Goal: Task Accomplishment & Management: Manage account settings

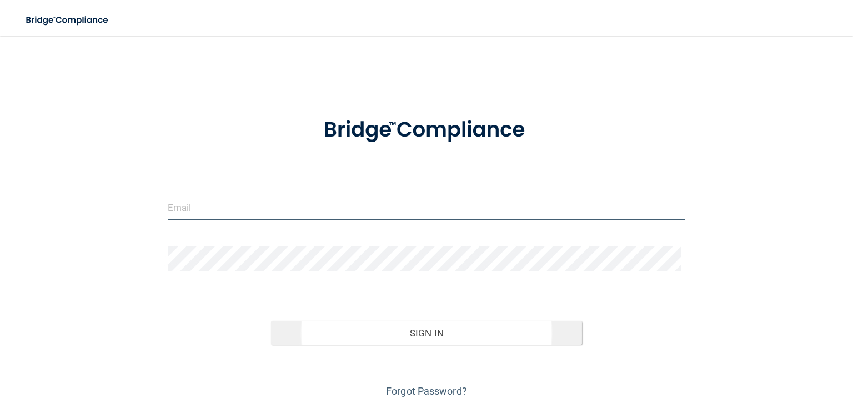
type input "[PERSON_NAME][EMAIL_ADDRESS][DOMAIN_NAME]"
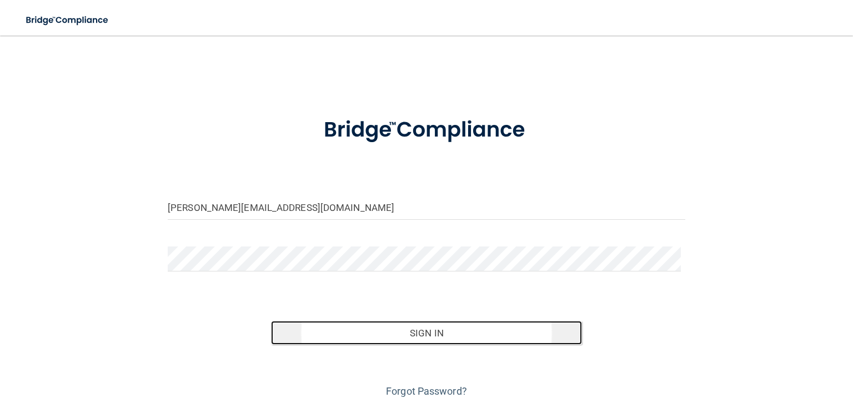
click at [341, 324] on button "Sign In" at bounding box center [426, 333] width 310 height 24
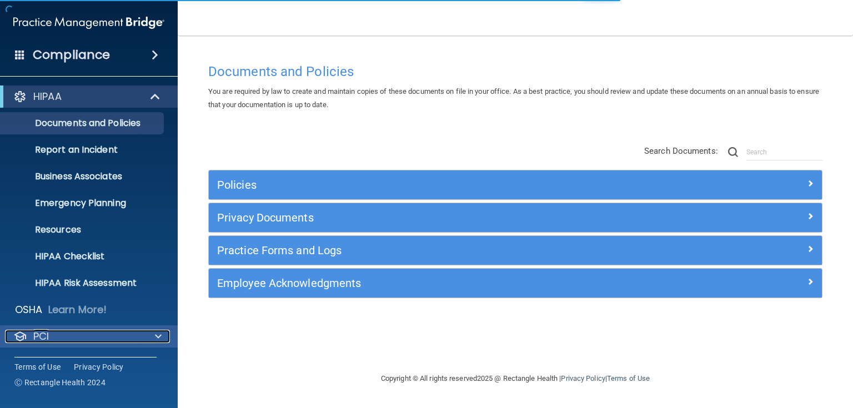
click at [124, 331] on div "PCI" at bounding box center [74, 336] width 138 height 13
click at [130, 337] on div "PCI" at bounding box center [74, 336] width 138 height 13
click at [153, 337] on div at bounding box center [157, 336] width 28 height 13
click at [158, 335] on span at bounding box center [158, 336] width 7 height 13
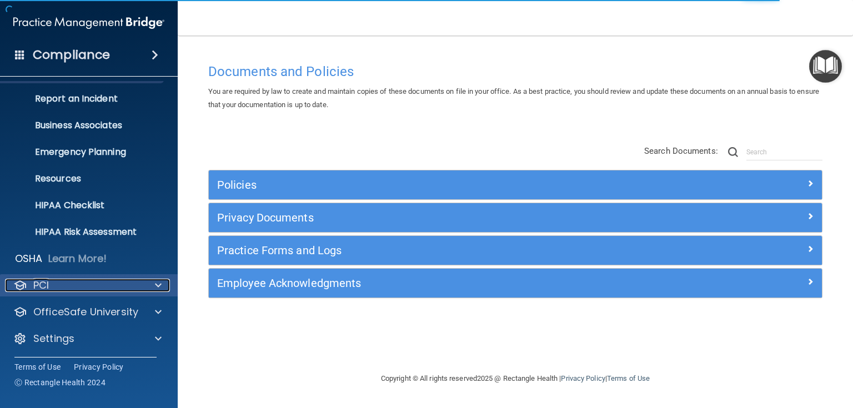
scroll to position [52, 0]
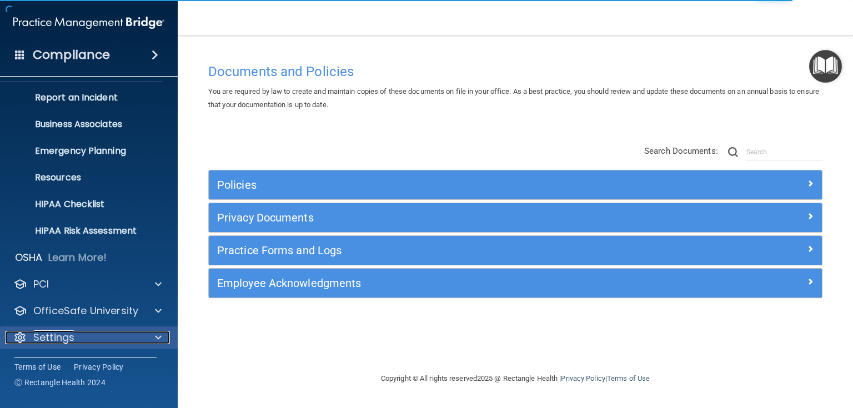
click at [155, 333] on span at bounding box center [158, 337] width 7 height 13
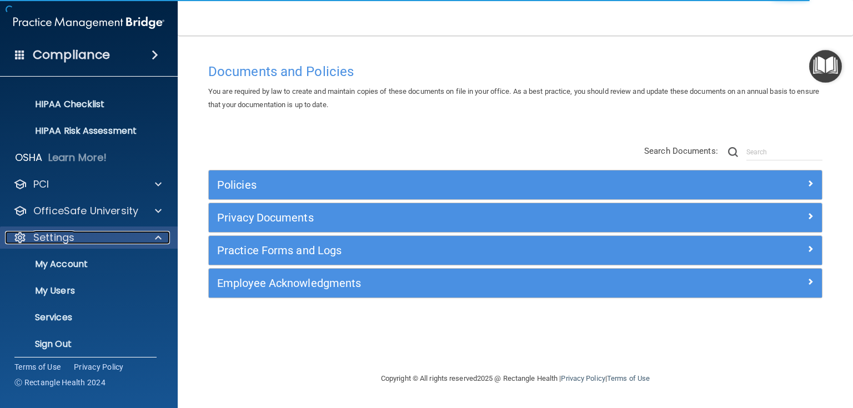
scroll to position [159, 0]
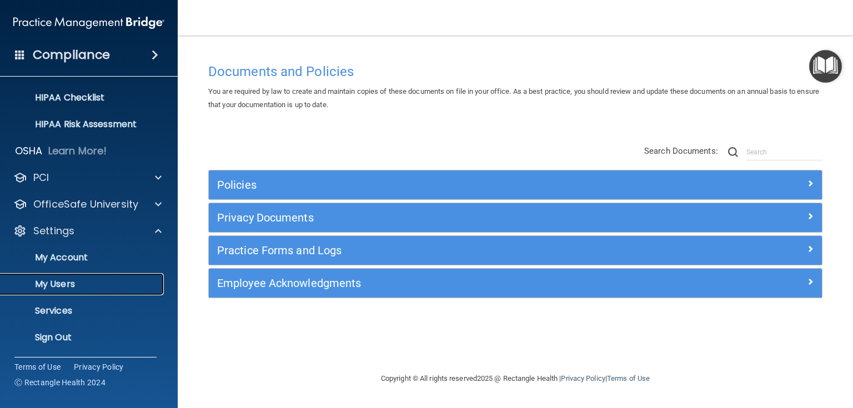
click at [83, 283] on p "My Users" at bounding box center [83, 284] width 152 height 11
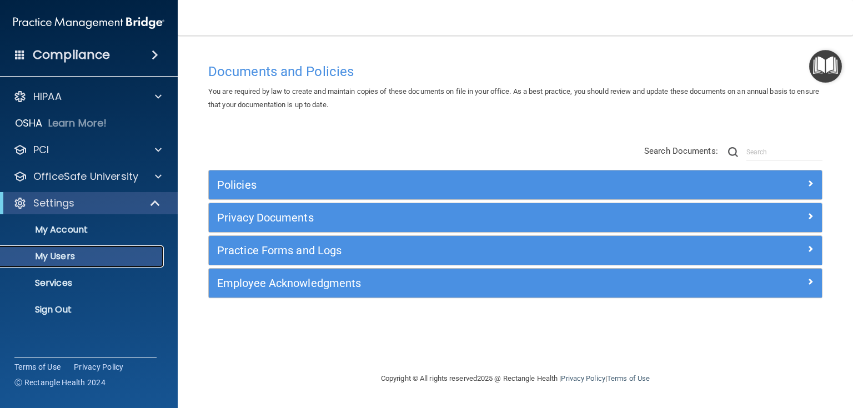
select select "20"
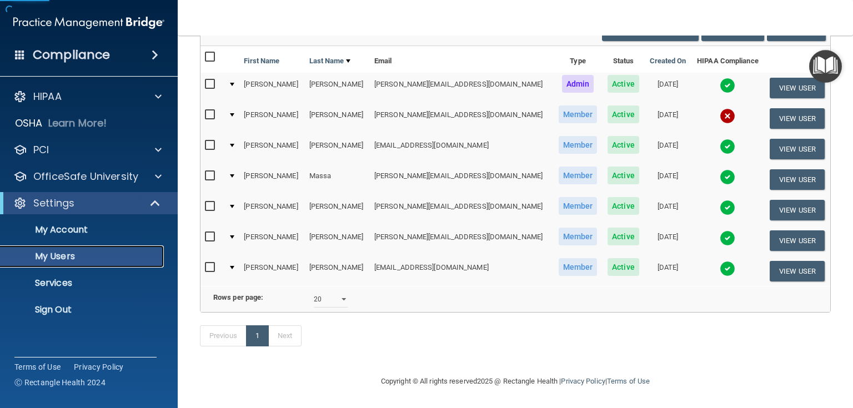
scroll to position [120, 0]
click at [775, 261] on button "View User" at bounding box center [796, 271] width 55 height 21
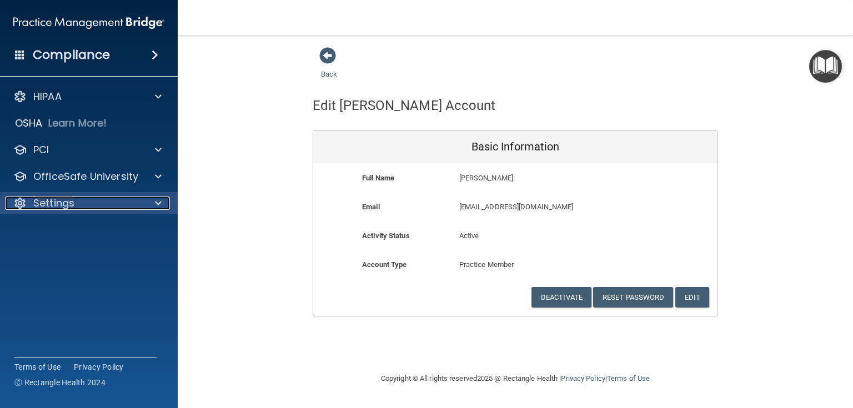
click at [99, 202] on div "Settings" at bounding box center [74, 203] width 138 height 13
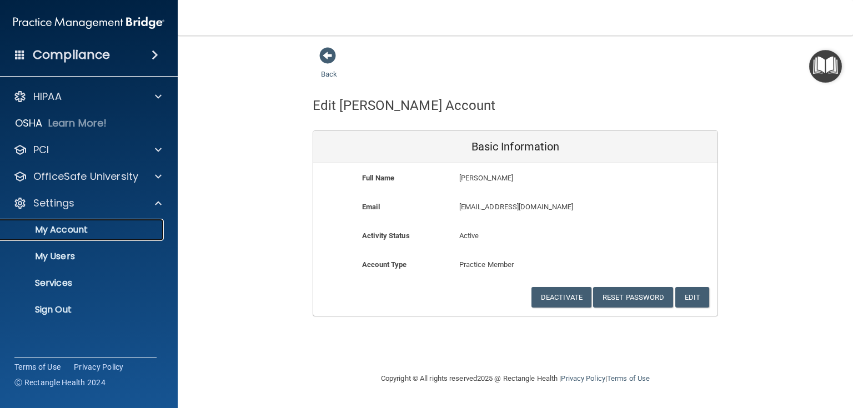
click at [79, 230] on p "My Account" at bounding box center [83, 229] width 152 height 11
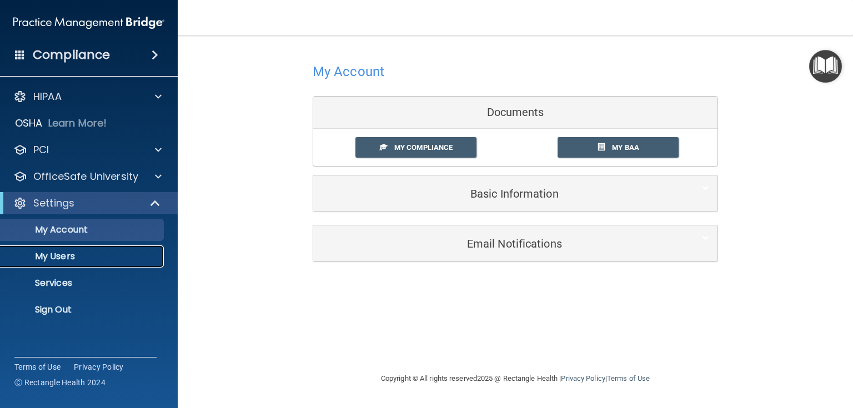
click at [64, 261] on p "My Users" at bounding box center [83, 256] width 152 height 11
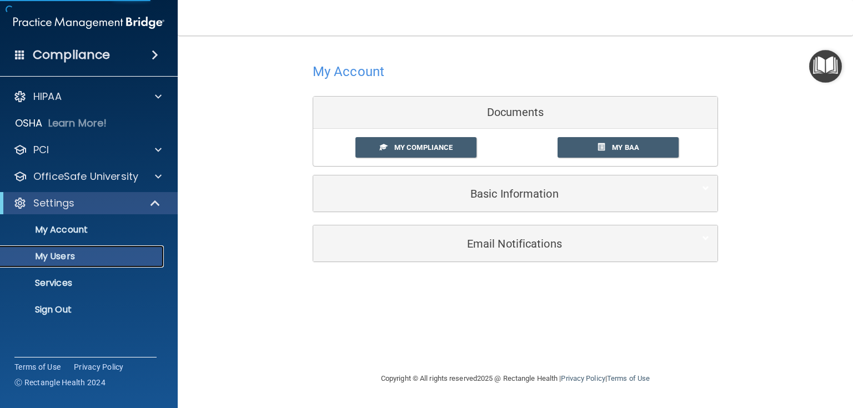
select select "20"
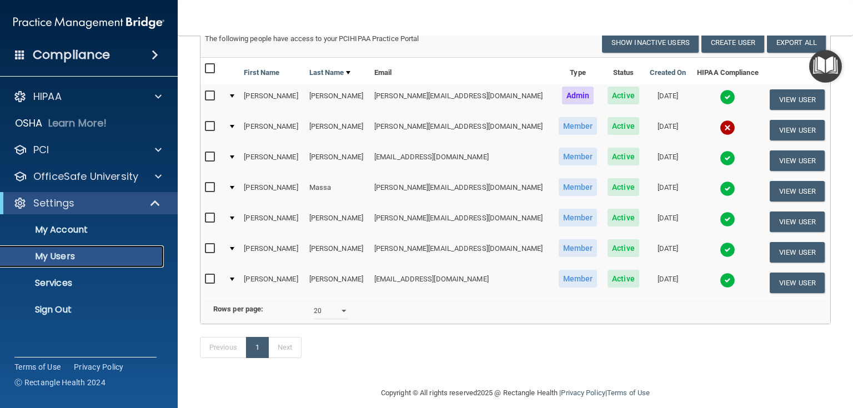
scroll to position [120, 0]
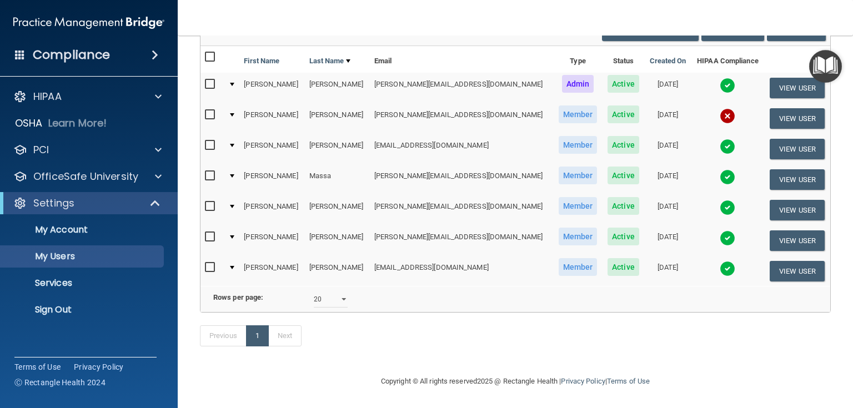
click at [210, 263] on input "checkbox" at bounding box center [211, 267] width 13 height 9
checkbox input "true"
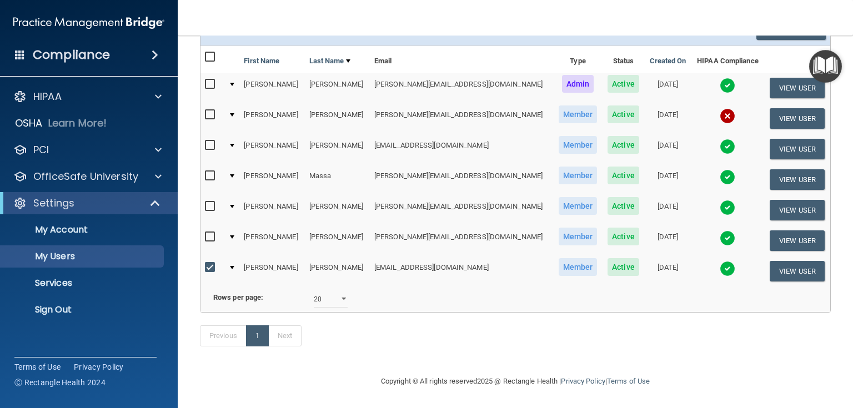
scroll to position [122, 0]
click at [776, 261] on button "View User" at bounding box center [796, 271] width 55 height 21
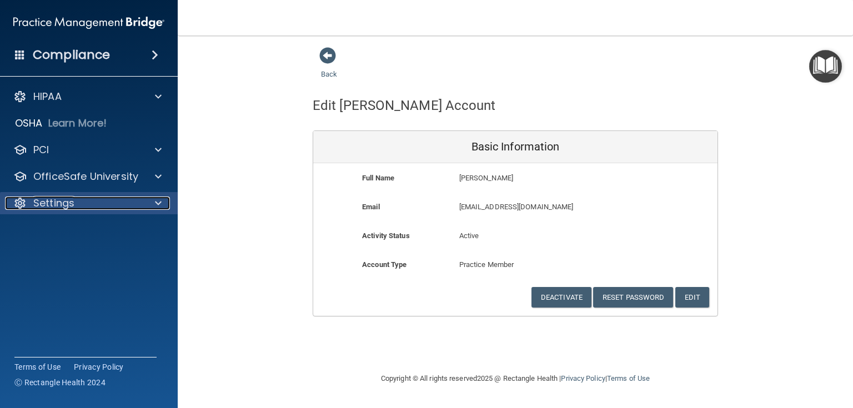
click at [80, 203] on div "Settings" at bounding box center [74, 203] width 138 height 13
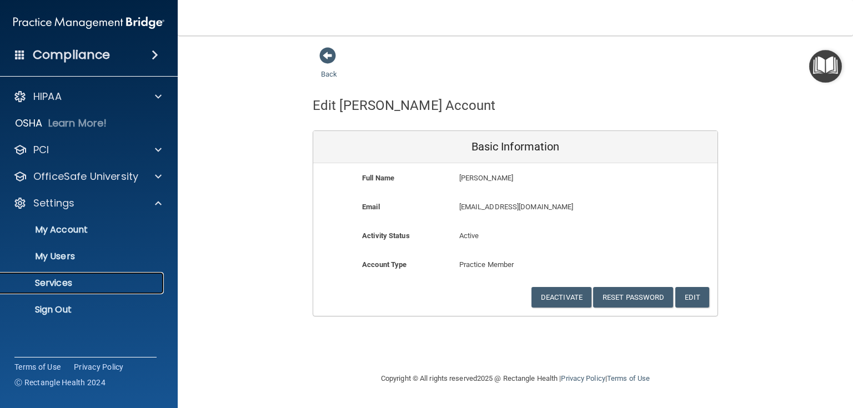
click at [63, 280] on p "Services" at bounding box center [83, 283] width 152 height 11
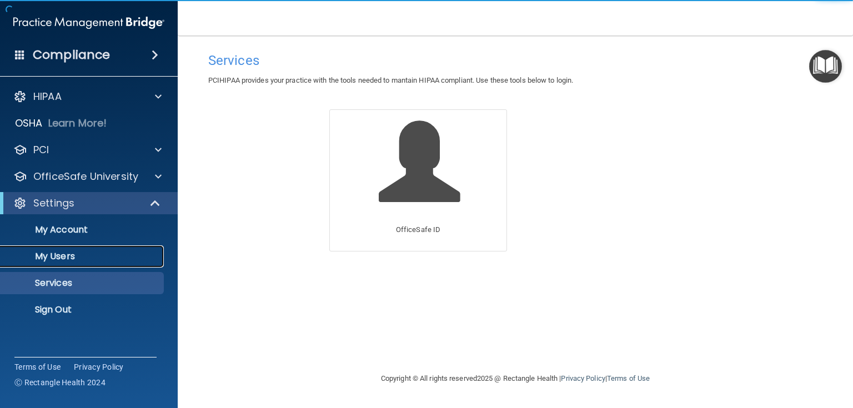
click at [75, 258] on p "My Users" at bounding box center [83, 256] width 152 height 11
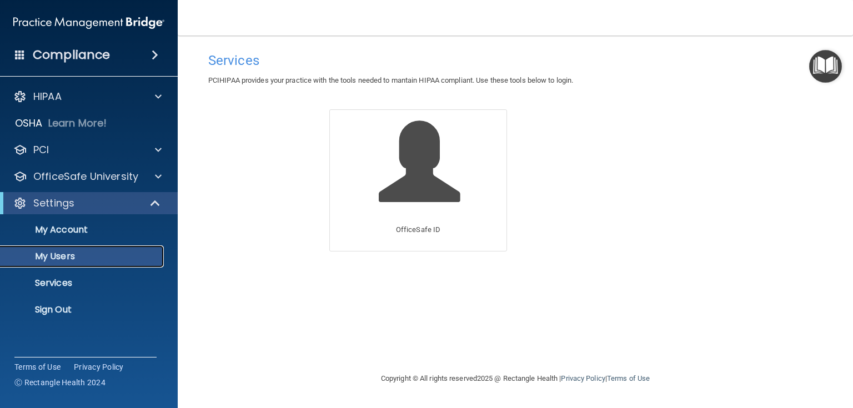
select select "20"
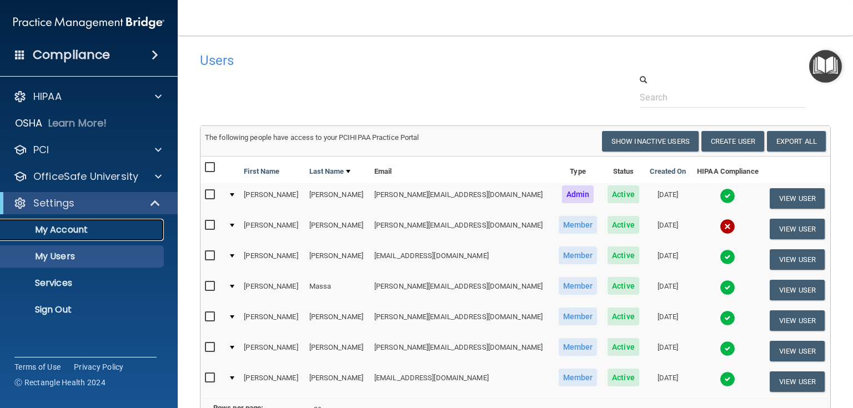
click at [87, 233] on p "My Account" at bounding box center [83, 229] width 152 height 11
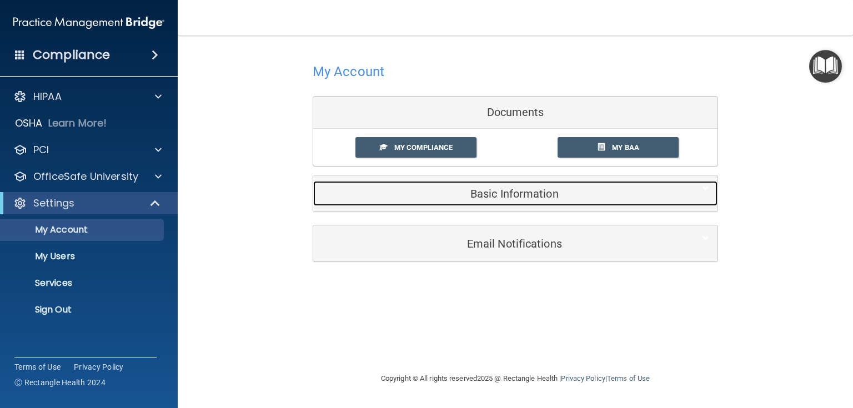
click at [469, 192] on h5 "Basic Information" at bounding box center [498, 194] width 354 height 12
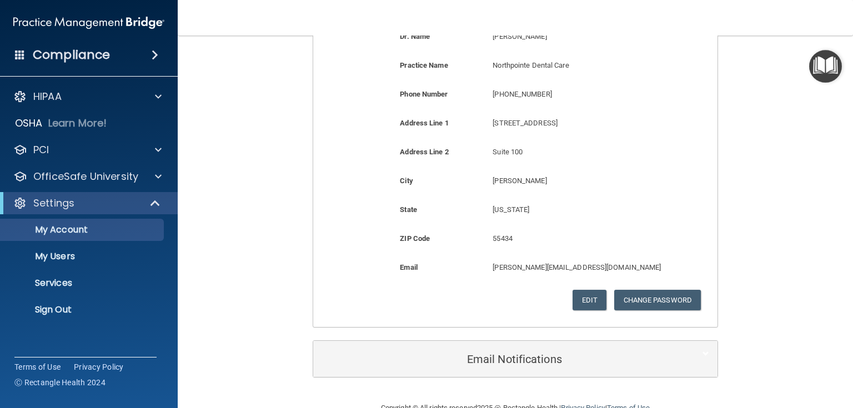
scroll to position [253, 0]
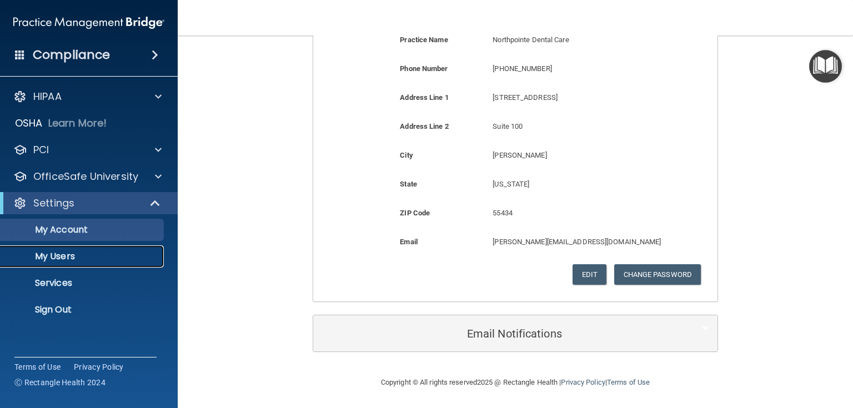
click at [64, 253] on p "My Users" at bounding box center [83, 256] width 152 height 11
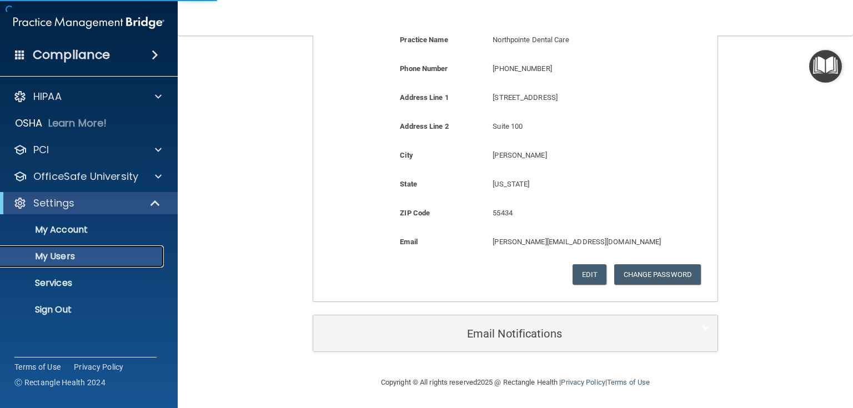
scroll to position [120, 0]
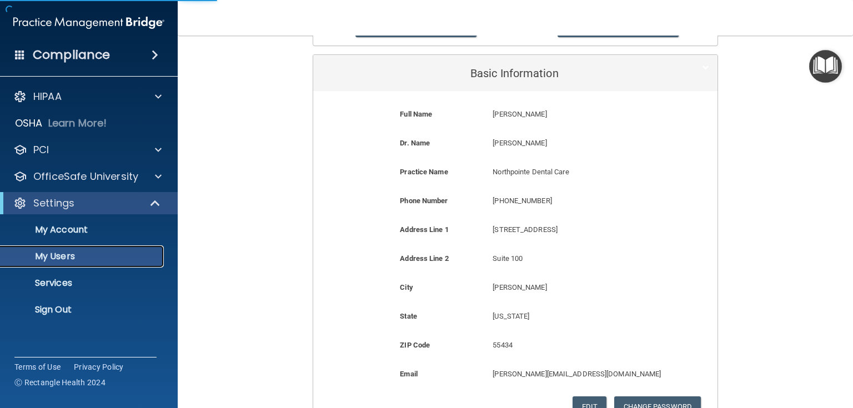
select select "20"
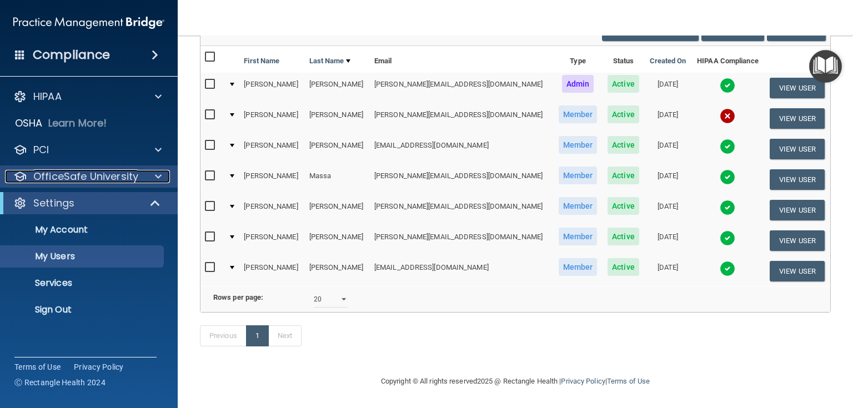
click at [76, 176] on p "OfficeSafe University" at bounding box center [85, 176] width 105 height 13
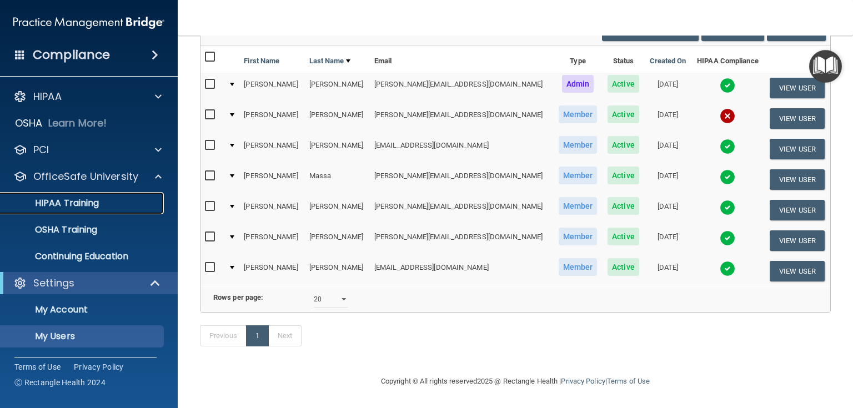
click at [68, 206] on p "HIPAA Training" at bounding box center [53, 203] width 92 height 11
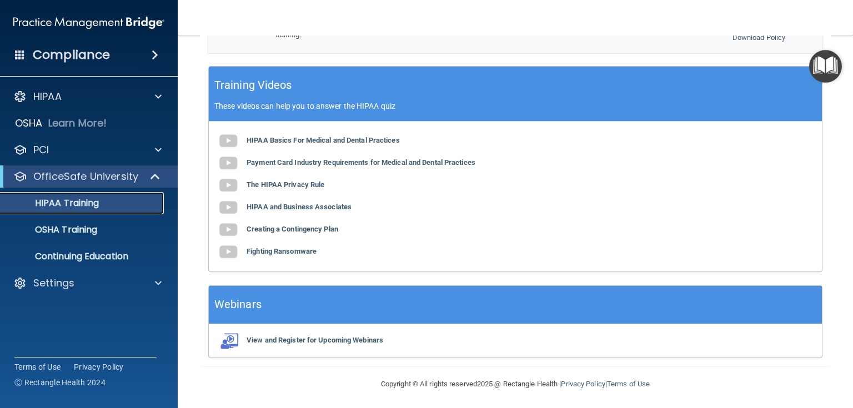
scroll to position [337, 0]
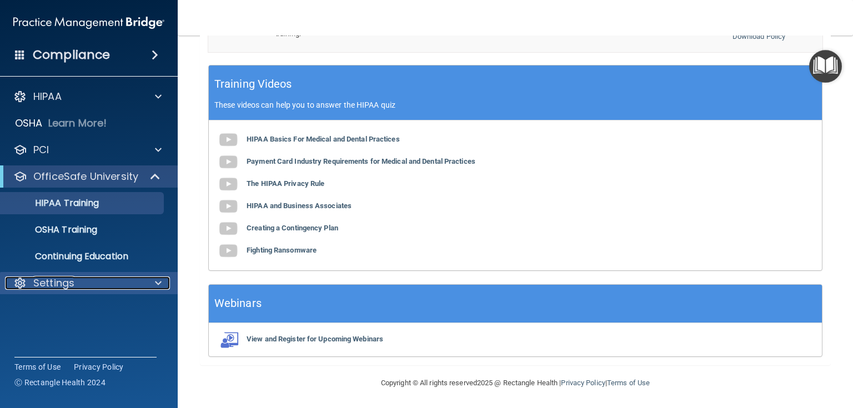
click at [79, 284] on div "Settings" at bounding box center [74, 282] width 138 height 13
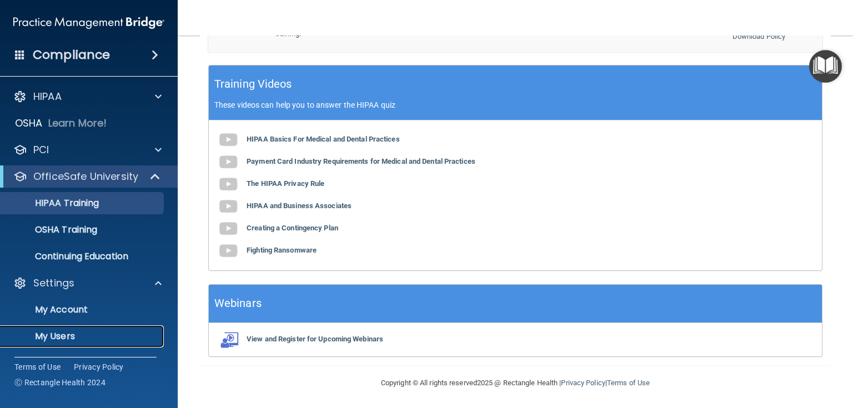
click at [68, 335] on p "My Users" at bounding box center [83, 336] width 152 height 11
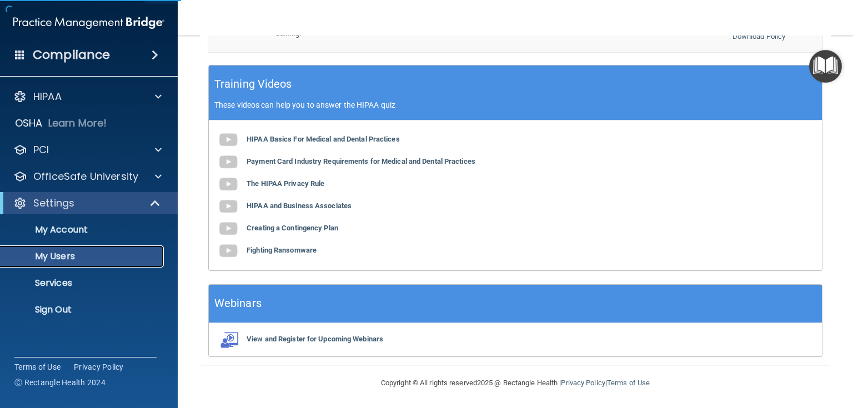
select select "20"
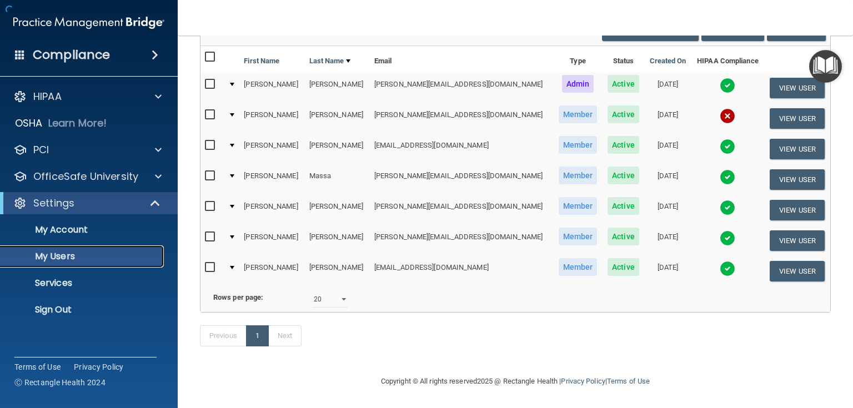
scroll to position [120, 0]
click at [111, 255] on p "My Users" at bounding box center [83, 256] width 152 height 11
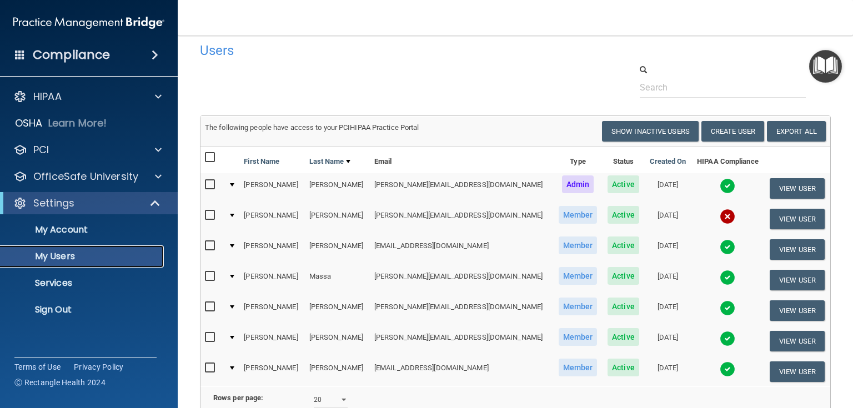
scroll to position [0, 0]
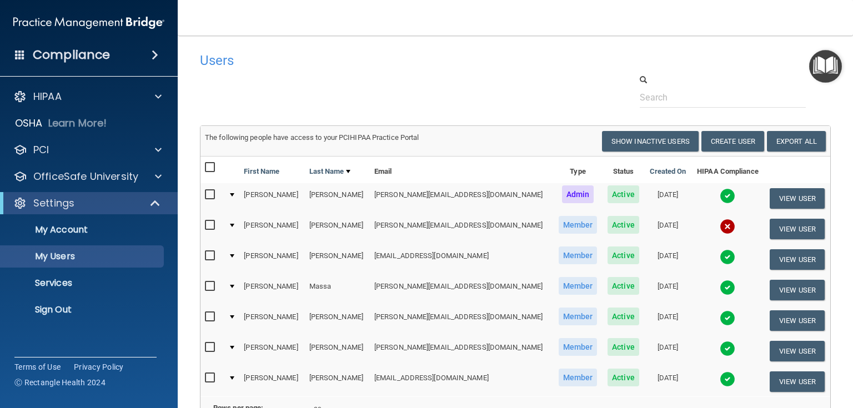
click at [826, 64] on img "Open Resource Center" at bounding box center [825, 66] width 33 height 33
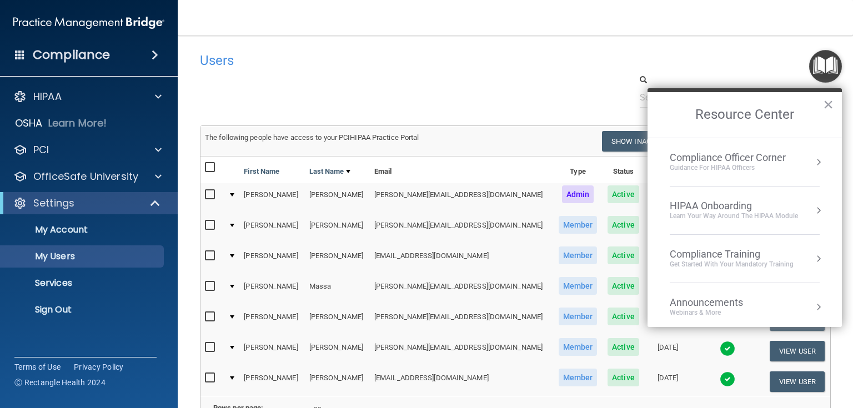
click at [408, 94] on div at bounding box center [515, 91] width 647 height 34
click at [830, 105] on button "×" at bounding box center [828, 104] width 11 height 18
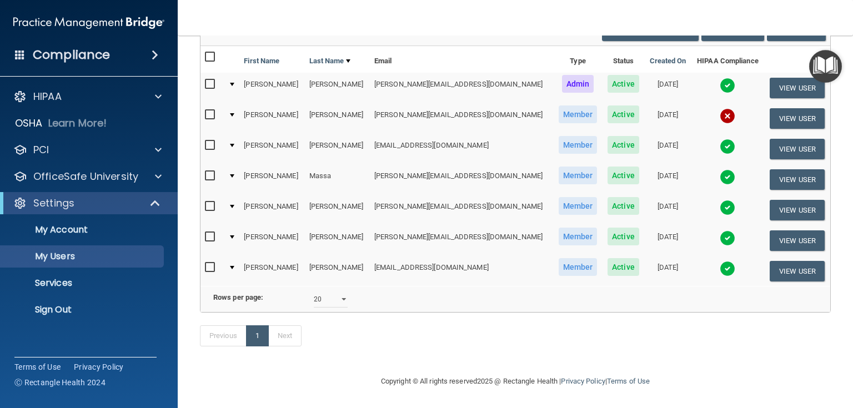
scroll to position [120, 0]
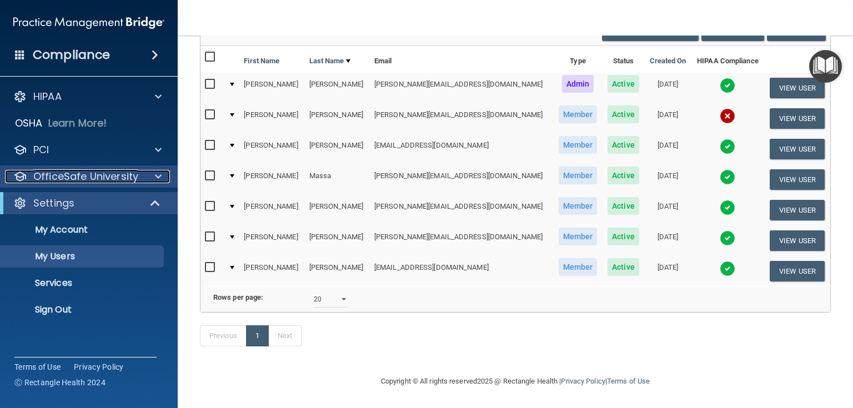
click at [75, 180] on p "OfficeSafe University" at bounding box center [85, 176] width 105 height 13
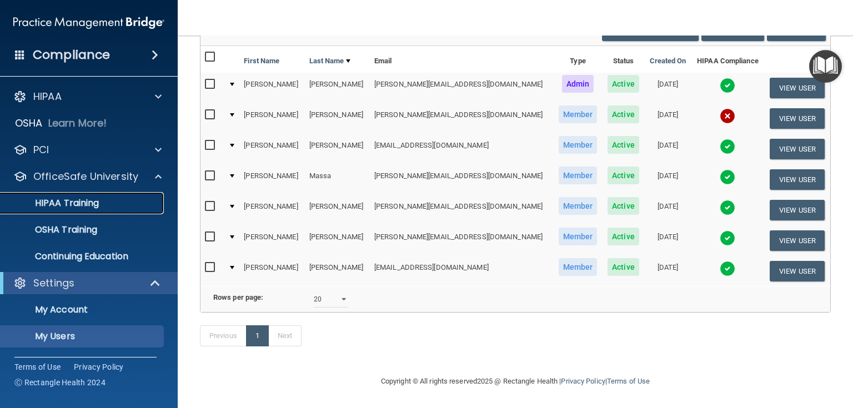
click at [72, 200] on p "HIPAA Training" at bounding box center [53, 203] width 92 height 11
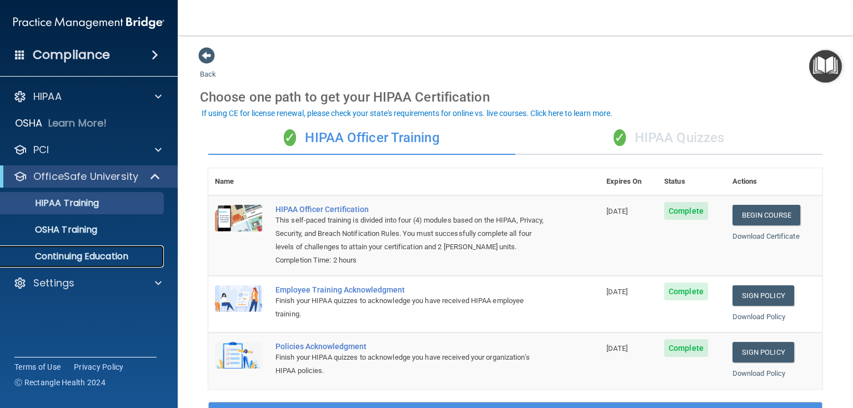
click at [116, 260] on p "Continuing Education" at bounding box center [83, 256] width 152 height 11
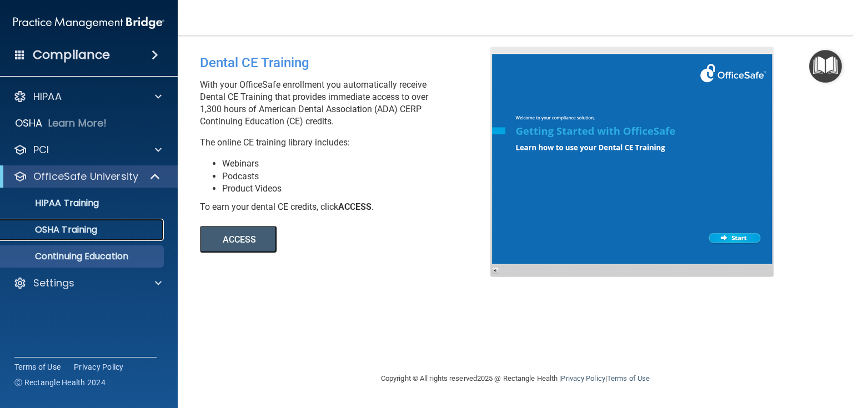
click at [107, 231] on div "OSHA Training" at bounding box center [83, 229] width 152 height 11
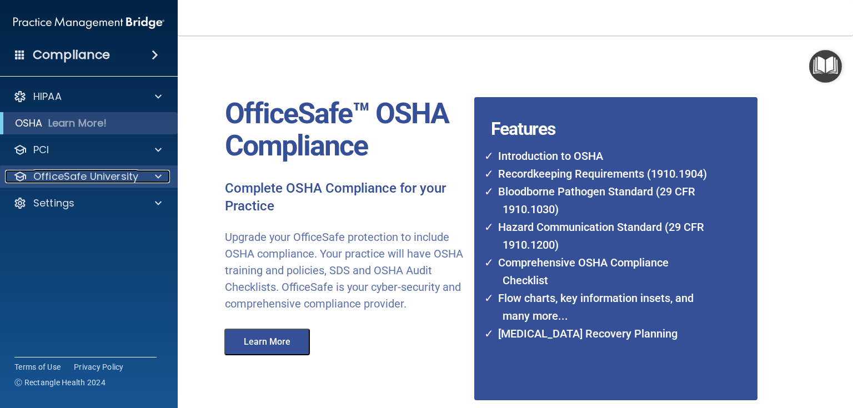
click at [115, 178] on p "OfficeSafe University" at bounding box center [85, 176] width 105 height 13
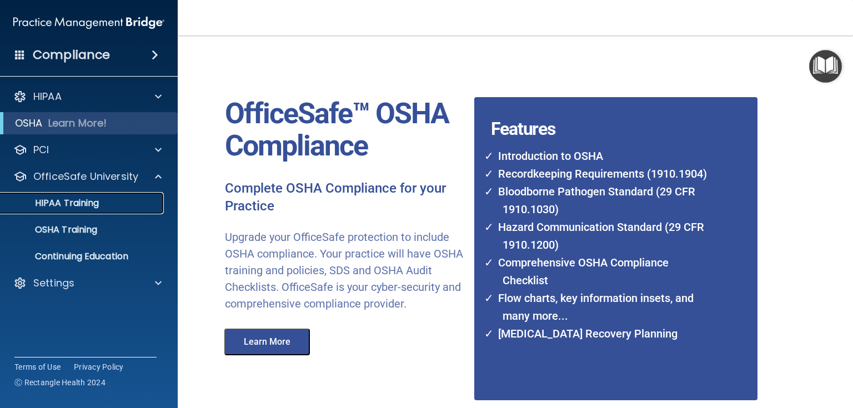
click at [94, 195] on link "HIPAA Training" at bounding box center [76, 203] width 175 height 22
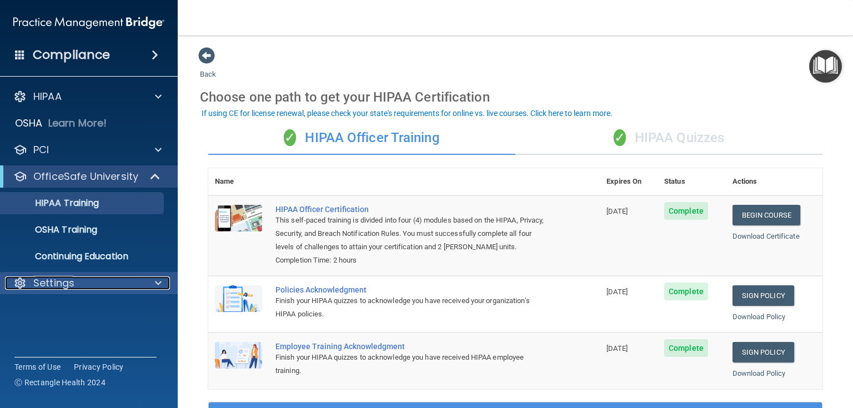
click at [105, 283] on div "Settings" at bounding box center [74, 282] width 138 height 13
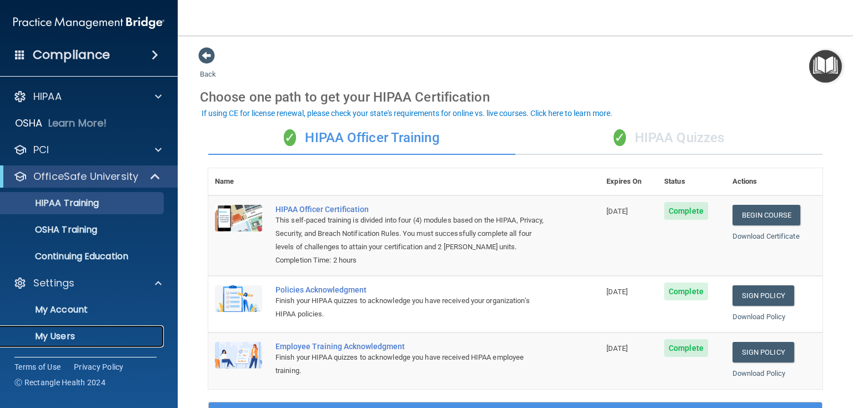
click at [74, 336] on p "My Users" at bounding box center [83, 336] width 152 height 11
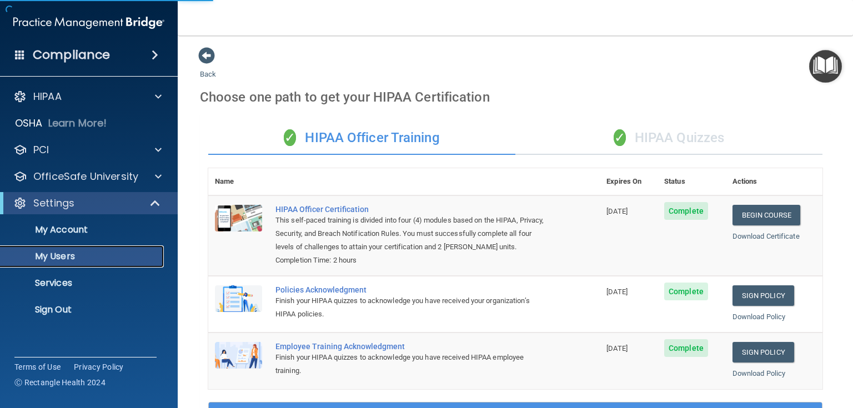
select select "20"
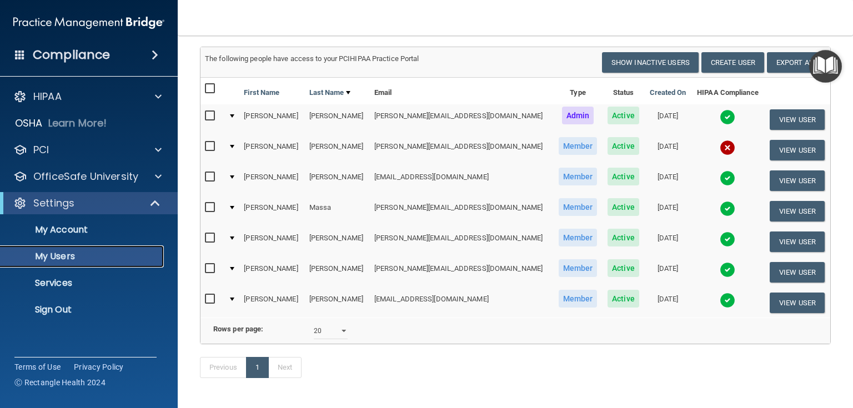
scroll to position [89, 0]
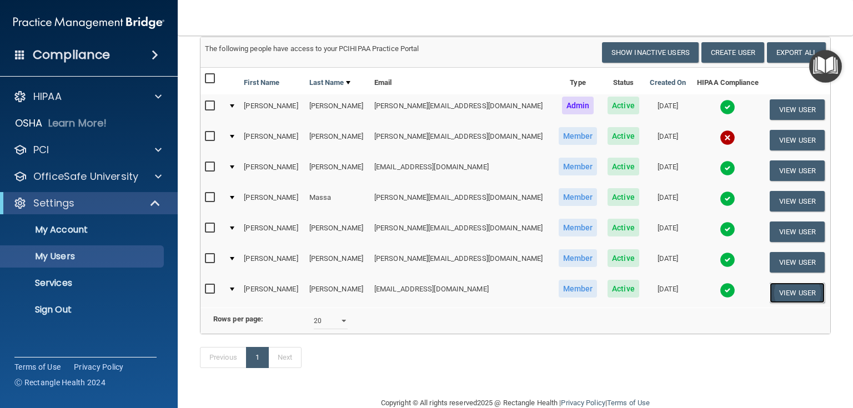
click at [773, 297] on button "View User" at bounding box center [796, 293] width 55 height 21
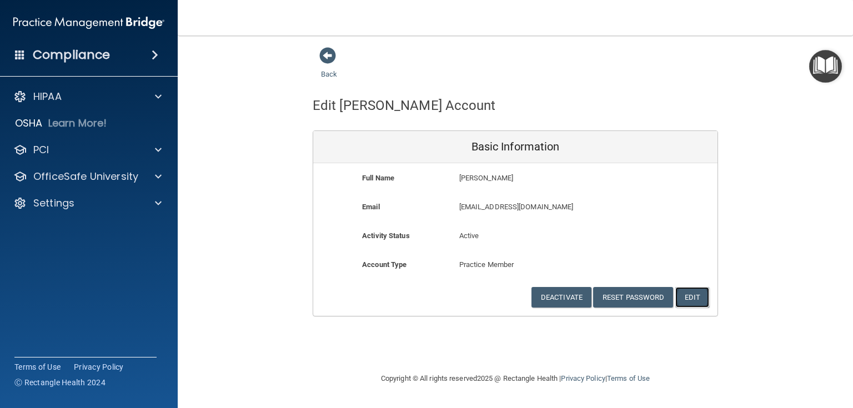
click at [699, 295] on button "Edit" at bounding box center [692, 297] width 34 height 21
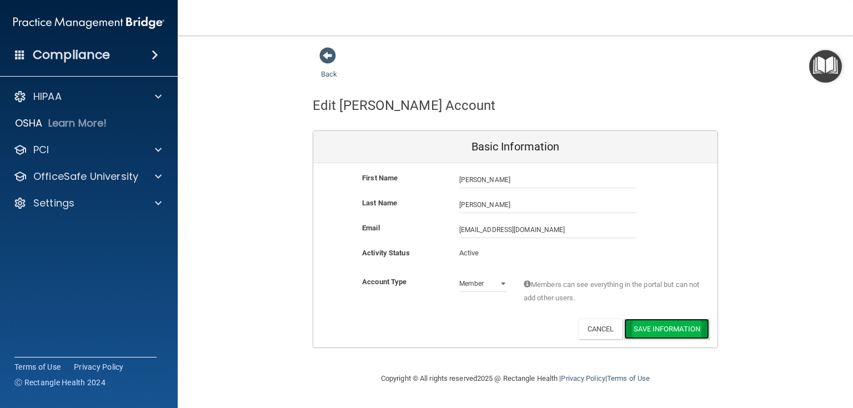
click at [664, 326] on button "Save Information" at bounding box center [666, 329] width 85 height 21
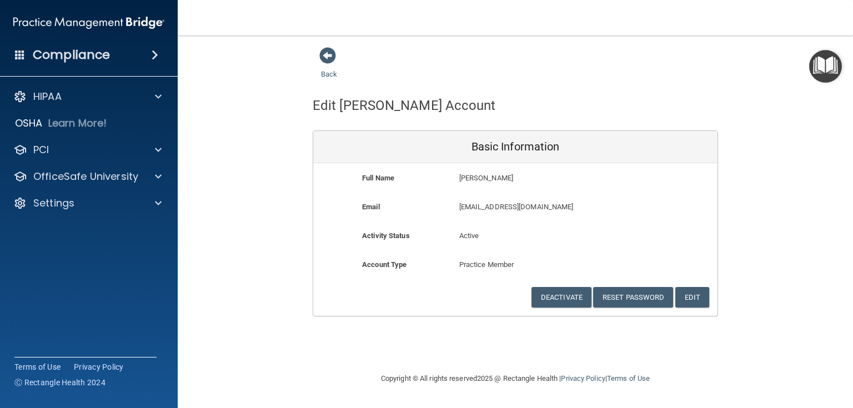
click at [118, 64] on div "Compliance" at bounding box center [89, 55] width 178 height 24
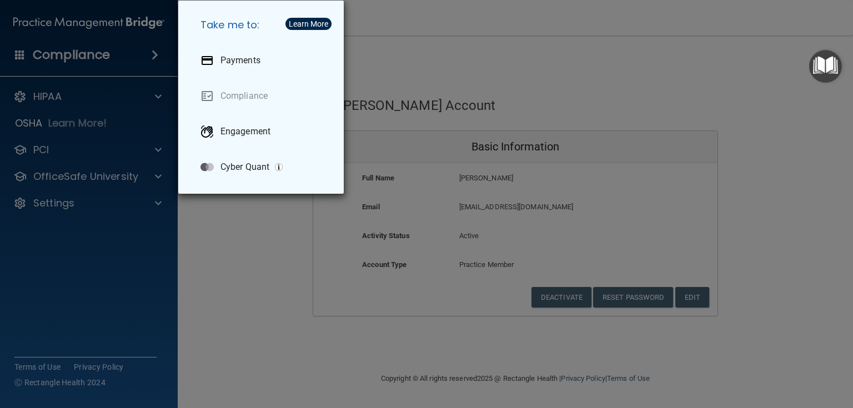
click at [118, 64] on div "Take me to: Payments Compliance Engagement Cyber Quant" at bounding box center [426, 204] width 853 height 408
